Goal: Information Seeking & Learning: Learn about a topic

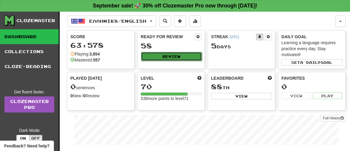
click at [176, 54] on button "Review" at bounding box center [171, 56] width 61 height 9
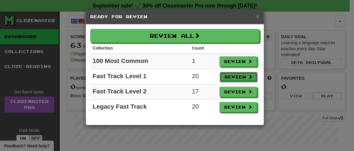
click at [238, 74] on button "Review" at bounding box center [239, 77] width 38 height 10
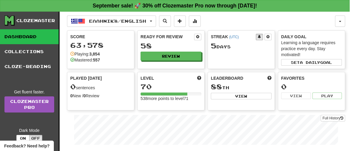
select select "**"
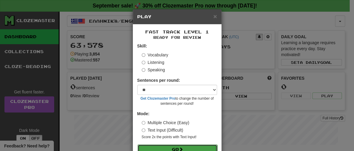
click at [198, 146] on button "Go" at bounding box center [178, 149] width 80 height 10
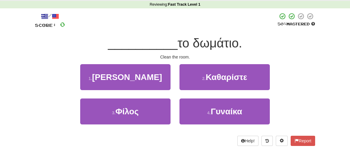
scroll to position [36, 0]
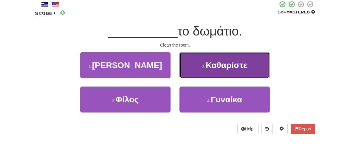
click at [219, 66] on span "Καθαρίστε" at bounding box center [226, 64] width 41 height 9
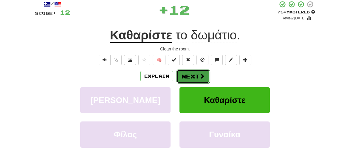
click at [180, 76] on button "Next" at bounding box center [192, 76] width 33 height 14
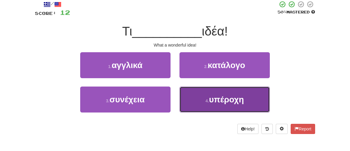
click at [235, 102] on span "υπέροχη" at bounding box center [226, 99] width 35 height 9
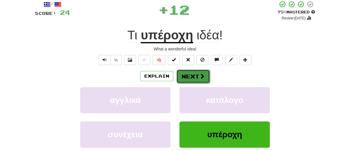
click at [195, 77] on button "Next" at bounding box center [192, 76] width 33 height 14
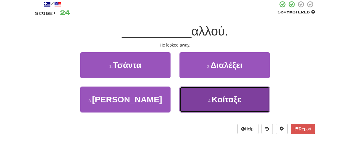
click at [226, 99] on span "Κοίταξε" at bounding box center [226, 99] width 29 height 9
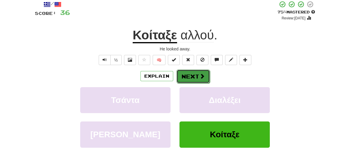
drag, startPoint x: 192, startPoint y: 73, endPoint x: 187, endPoint y: 76, distance: 5.6
click at [187, 76] on button "Next" at bounding box center [192, 76] width 33 height 14
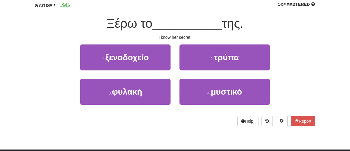
scroll to position [43, 0]
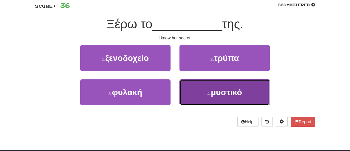
click at [228, 94] on span "μυστικό" at bounding box center [226, 92] width 31 height 9
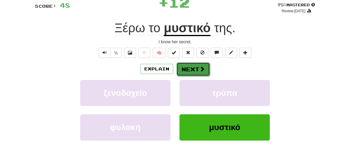
click at [192, 69] on button "Next" at bounding box center [192, 69] width 33 height 14
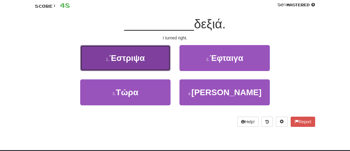
click at [121, 59] on span "Έστριψα" at bounding box center [126, 57] width 35 height 9
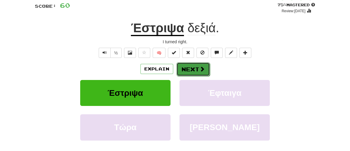
click at [188, 66] on button "Next" at bounding box center [192, 69] width 33 height 14
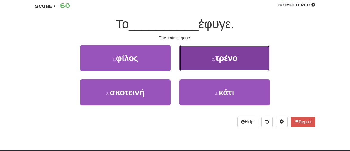
click at [229, 56] on span "τρένο" at bounding box center [226, 57] width 22 height 9
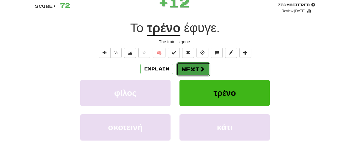
click at [188, 69] on button "Next" at bounding box center [192, 69] width 33 height 14
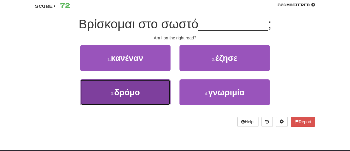
click at [128, 95] on span "δρόμο" at bounding box center [127, 92] width 26 height 9
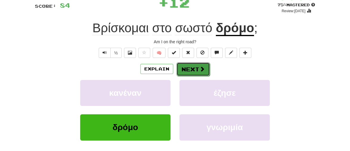
click at [186, 70] on button "Next" at bounding box center [192, 69] width 33 height 14
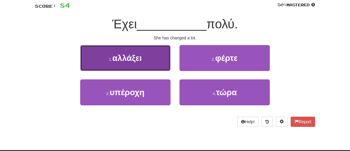
click at [126, 58] on span "αλλάξει" at bounding box center [126, 57] width 29 height 9
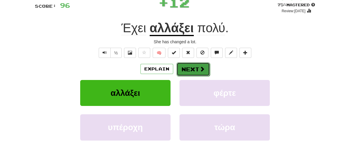
click at [196, 68] on button "Next" at bounding box center [192, 69] width 33 height 14
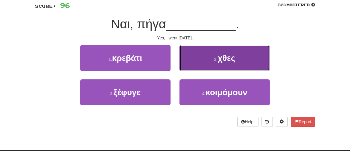
click at [228, 57] on span "χθες" at bounding box center [226, 57] width 18 height 9
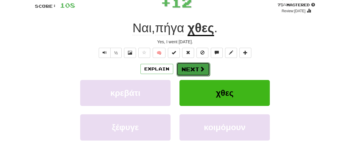
click at [191, 69] on button "Next" at bounding box center [192, 69] width 33 height 14
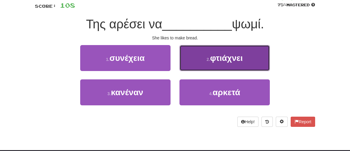
click at [233, 62] on span "φτιάχνει" at bounding box center [226, 57] width 33 height 9
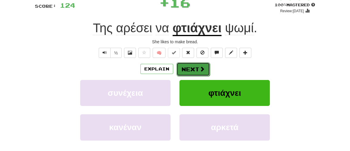
click at [200, 68] on span at bounding box center [201, 68] width 5 height 5
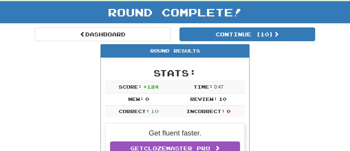
scroll to position [26, 0]
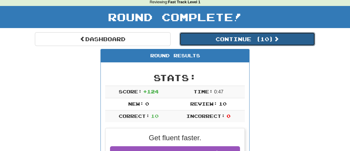
click at [261, 35] on button "Continue ( 10 )" at bounding box center [247, 39] width 136 height 14
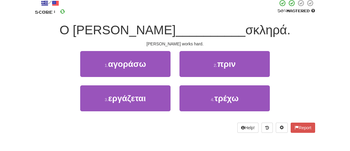
scroll to position [38, 0]
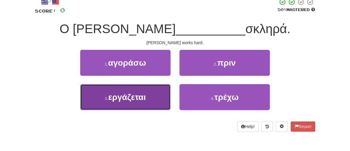
click at [131, 101] on span "εργάζεται" at bounding box center [127, 96] width 38 height 9
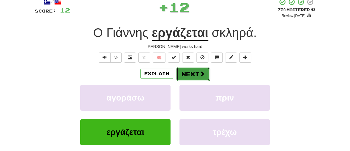
click at [201, 75] on span at bounding box center [201, 73] width 5 height 5
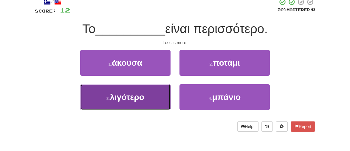
click at [121, 98] on span "λιγότερο" at bounding box center [127, 96] width 34 height 9
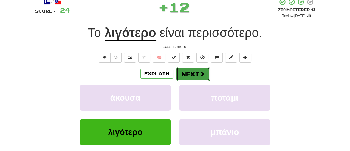
click at [185, 76] on button "Next" at bounding box center [192, 74] width 33 height 14
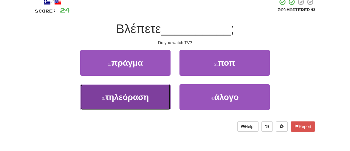
click at [130, 97] on span "τηλεόραση" at bounding box center [126, 96] width 43 height 9
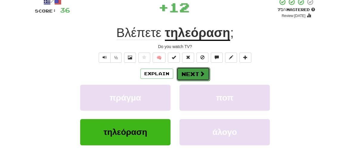
click at [191, 72] on button "Next" at bounding box center [192, 74] width 33 height 14
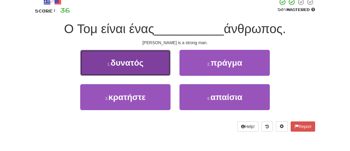
click at [132, 63] on span "δυνατός" at bounding box center [127, 62] width 33 height 9
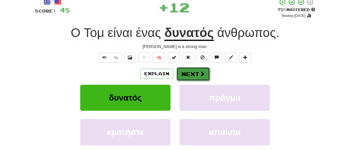
click at [195, 72] on button "Next" at bounding box center [192, 74] width 33 height 14
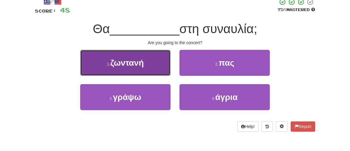
click at [130, 62] on span "ζωντανή" at bounding box center [126, 62] width 33 height 9
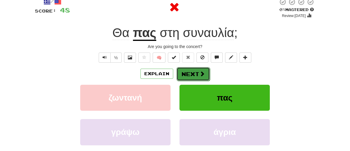
click at [195, 73] on button "Next" at bounding box center [192, 74] width 33 height 14
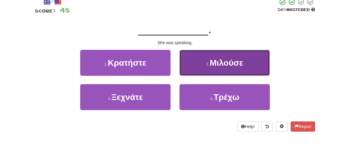
click at [228, 58] on span "Μιλούσε" at bounding box center [225, 62] width 33 height 9
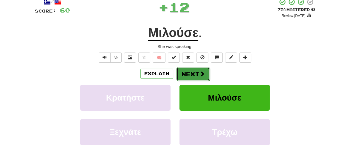
click at [195, 73] on button "Next" at bounding box center [192, 74] width 33 height 14
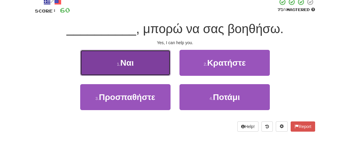
click at [117, 67] on button "1 . Ναι" at bounding box center [125, 63] width 90 height 26
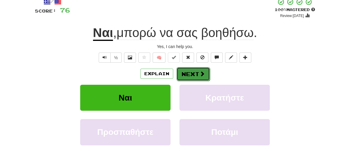
click at [187, 70] on button "Next" at bounding box center [192, 74] width 33 height 14
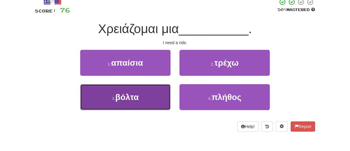
click at [125, 97] on span "βόλτα" at bounding box center [127, 96] width 24 height 9
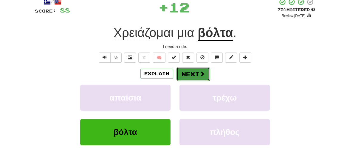
click at [185, 72] on button "Next" at bounding box center [192, 74] width 33 height 14
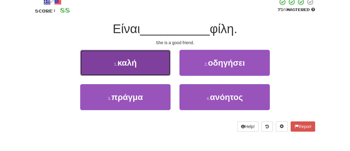
click at [118, 63] on span "καλή" at bounding box center [126, 62] width 19 height 9
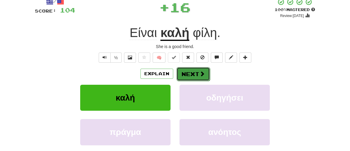
click at [198, 70] on button "Next" at bounding box center [192, 74] width 33 height 14
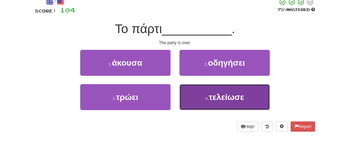
click at [237, 100] on span "τελείωσε" at bounding box center [226, 96] width 35 height 9
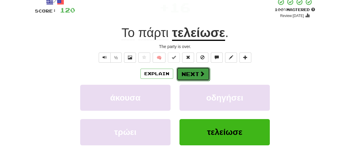
click at [192, 71] on button "Next" at bounding box center [192, 74] width 33 height 14
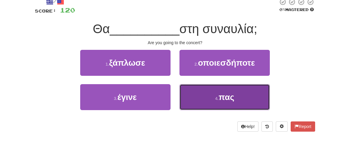
click at [222, 99] on span "πας" at bounding box center [225, 96] width 15 height 9
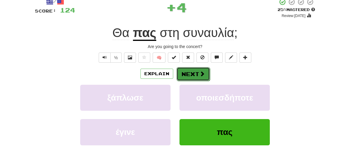
click at [197, 75] on button "Next" at bounding box center [192, 74] width 33 height 14
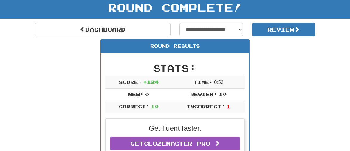
scroll to position [29, 0]
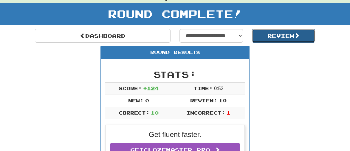
click at [268, 34] on button "Review" at bounding box center [283, 36] width 63 height 14
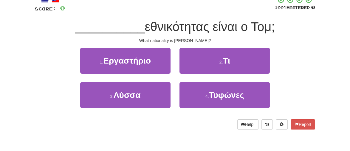
scroll to position [42, 0]
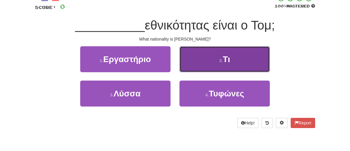
click at [231, 65] on button "2 . Τι" at bounding box center [224, 59] width 90 height 26
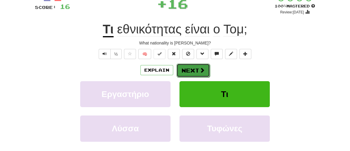
click at [196, 69] on button "Next" at bounding box center [192, 70] width 33 height 14
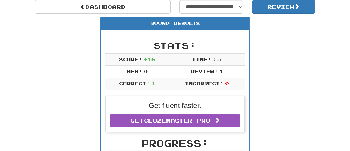
scroll to position [68, 0]
